Goal: Task Accomplishment & Management: Manage account settings

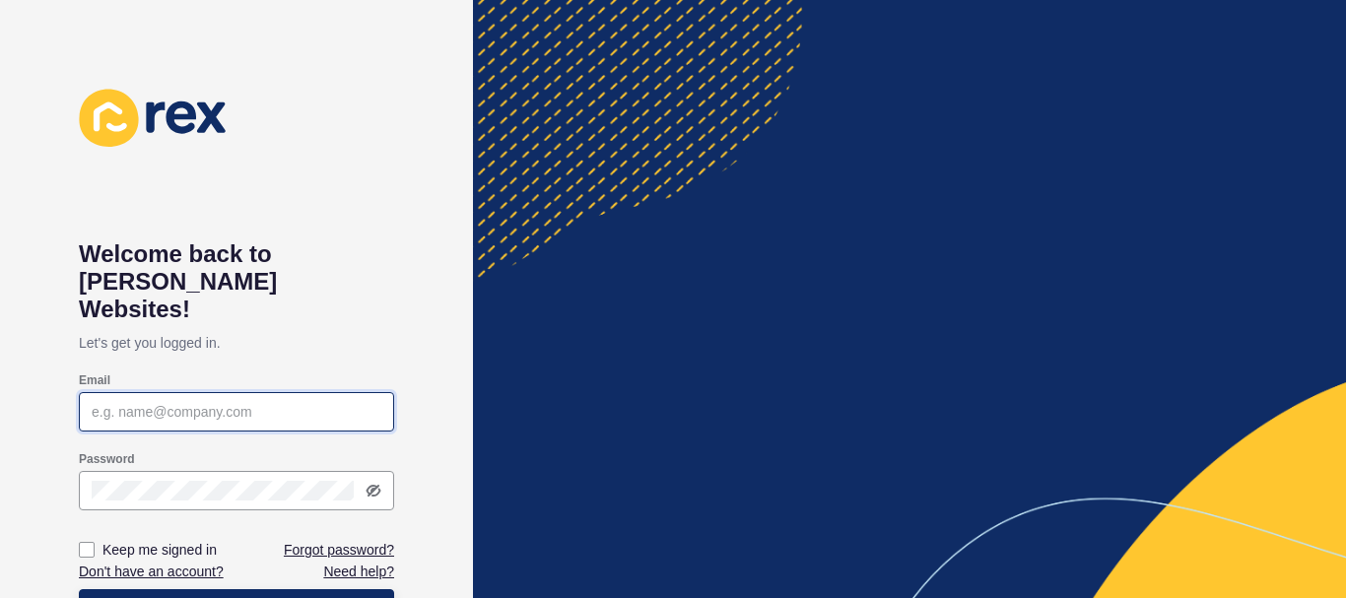
click at [351, 402] on input "Email" at bounding box center [237, 412] width 290 height 20
type input "[PERSON_NAME][EMAIL_ADDRESS][DOMAIN_NAME]"
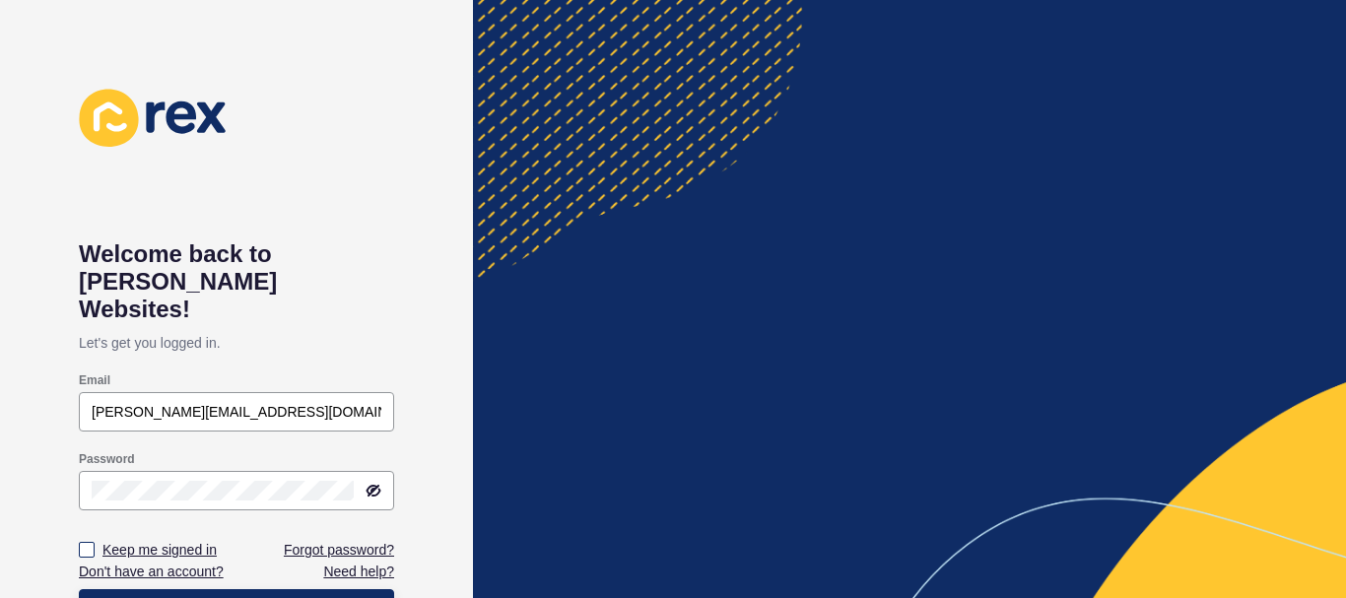
click at [185, 540] on label "Keep me signed in" at bounding box center [160, 550] width 114 height 20
click at [96, 544] on input "Keep me signed in" at bounding box center [89, 550] width 13 height 13
checkbox input "true"
click at [239, 597] on span "Log in" at bounding box center [236, 609] width 41 height 20
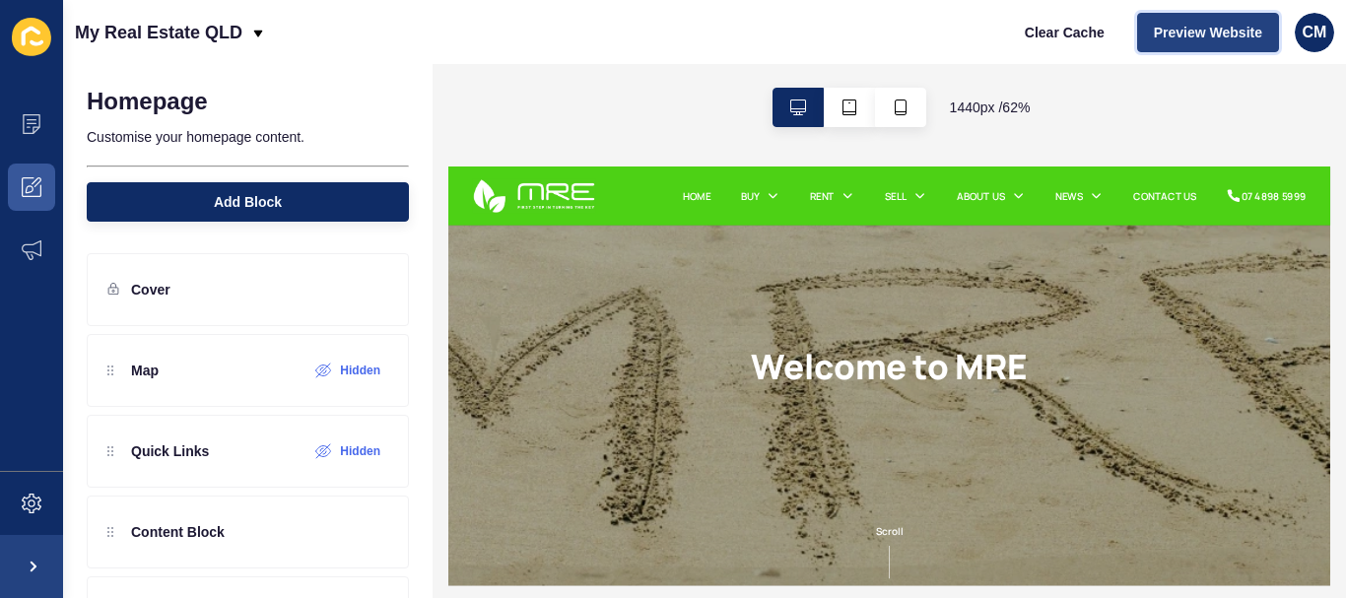
click at [1189, 17] on button "Preview Website" at bounding box center [1208, 32] width 142 height 39
